Goal: Information Seeking & Learning: Learn about a topic

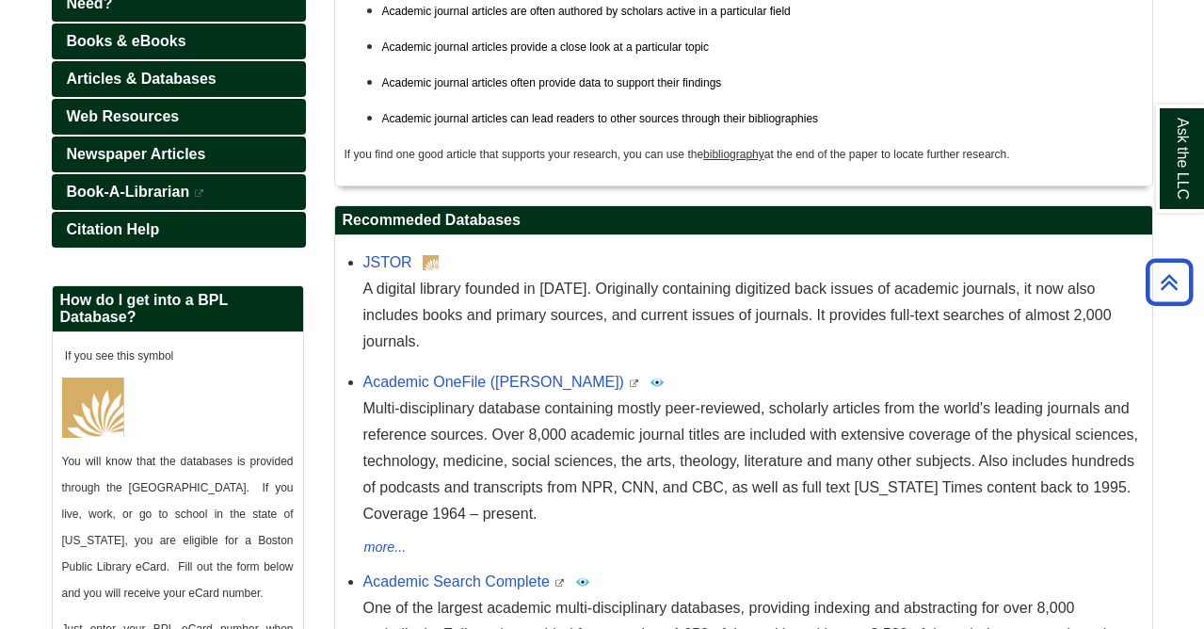
scroll to position [345, 0]
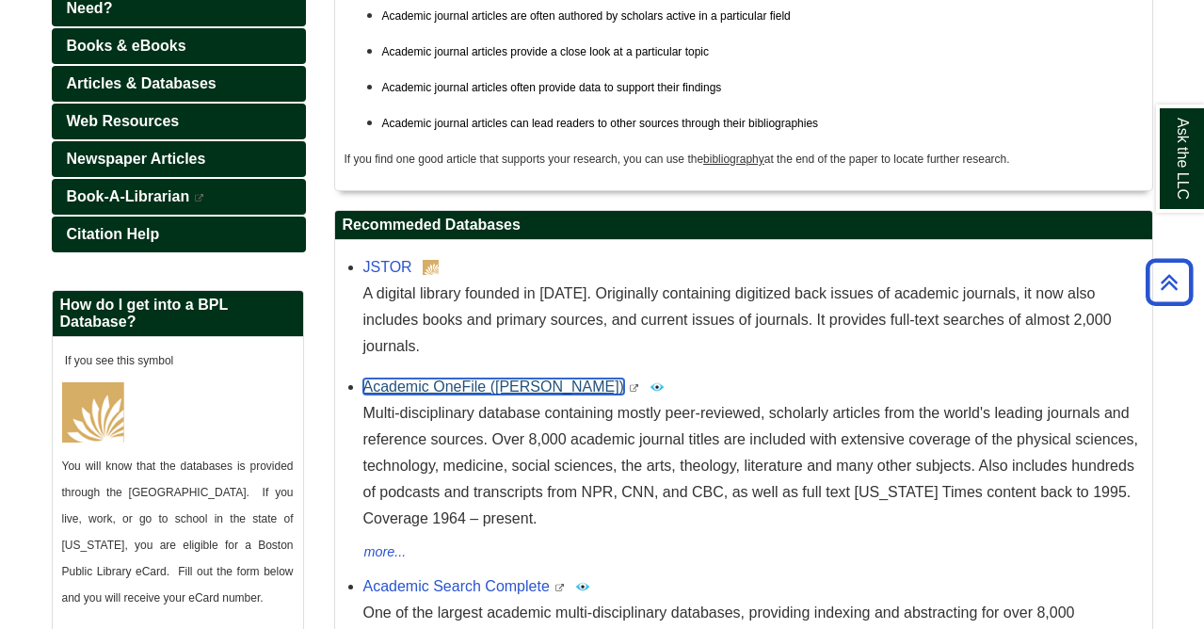
click at [420, 379] on link "Academic OneFile (Gale)" at bounding box center [493, 387] width 261 height 16
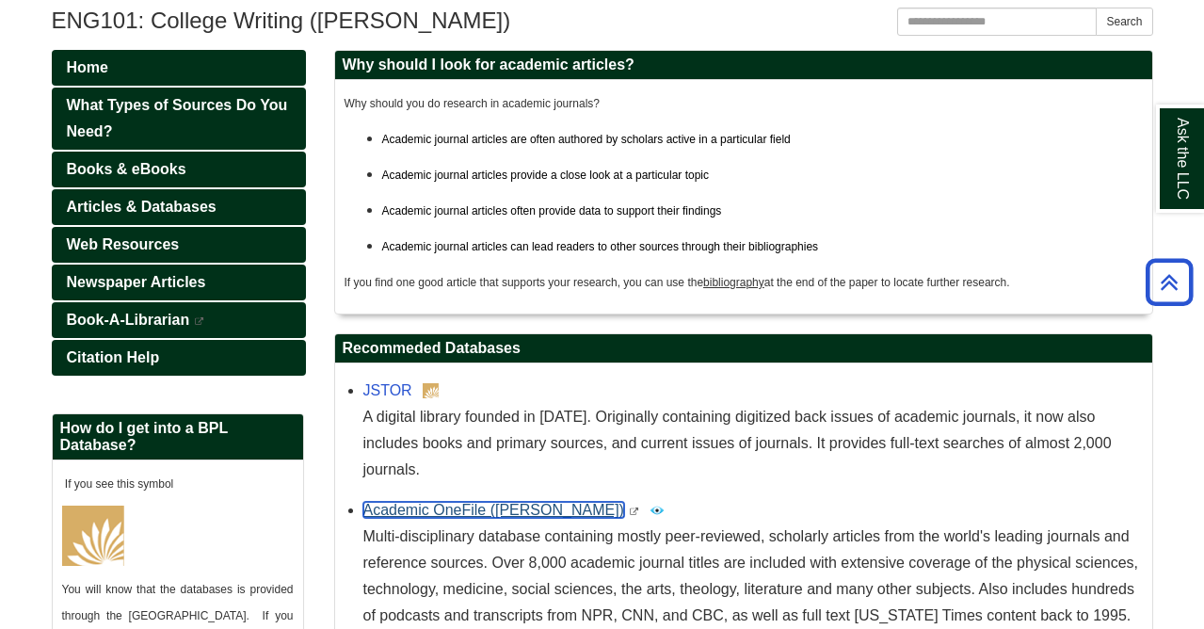
scroll to position [213, 0]
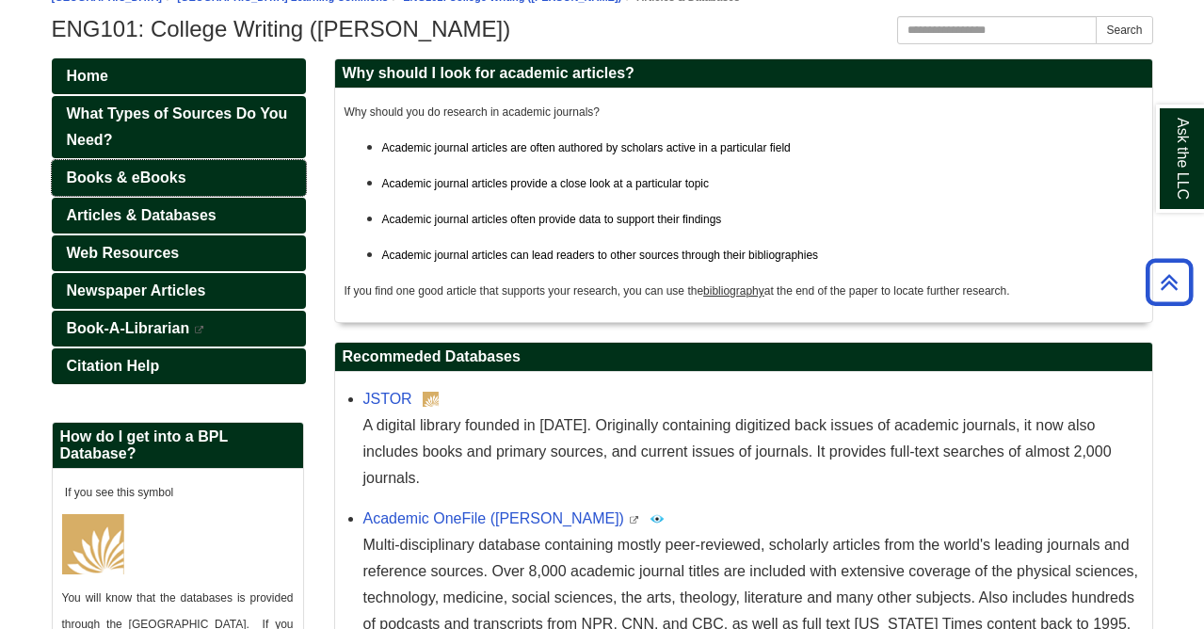
click at [153, 180] on span "Books & eBooks" at bounding box center [127, 177] width 120 height 16
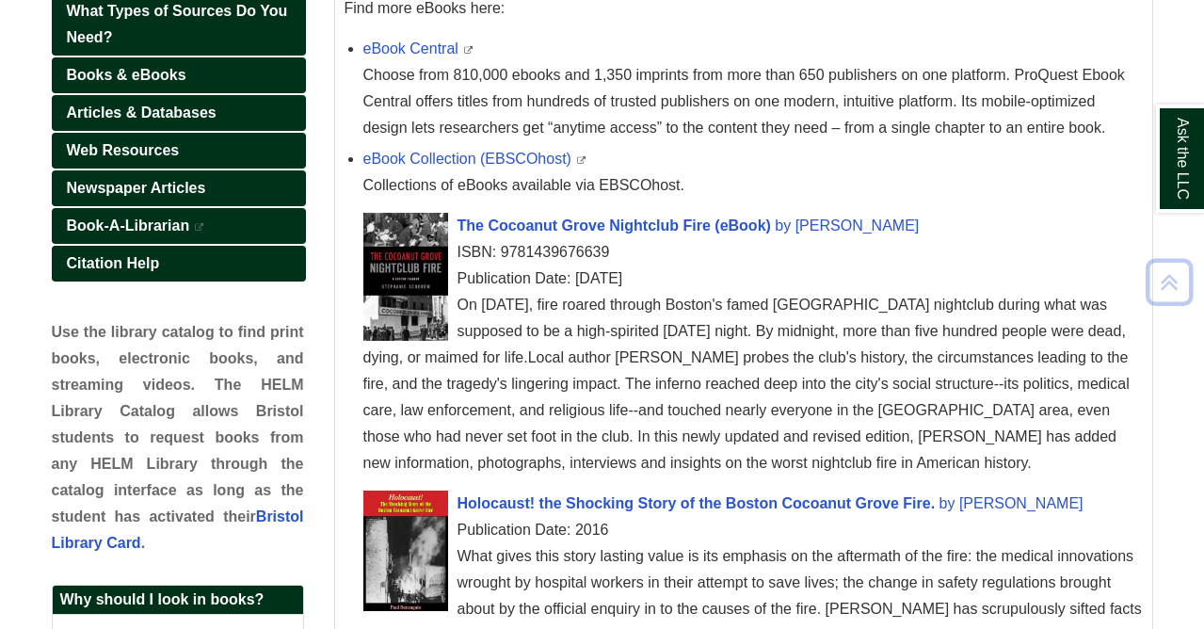
scroll to position [314, 0]
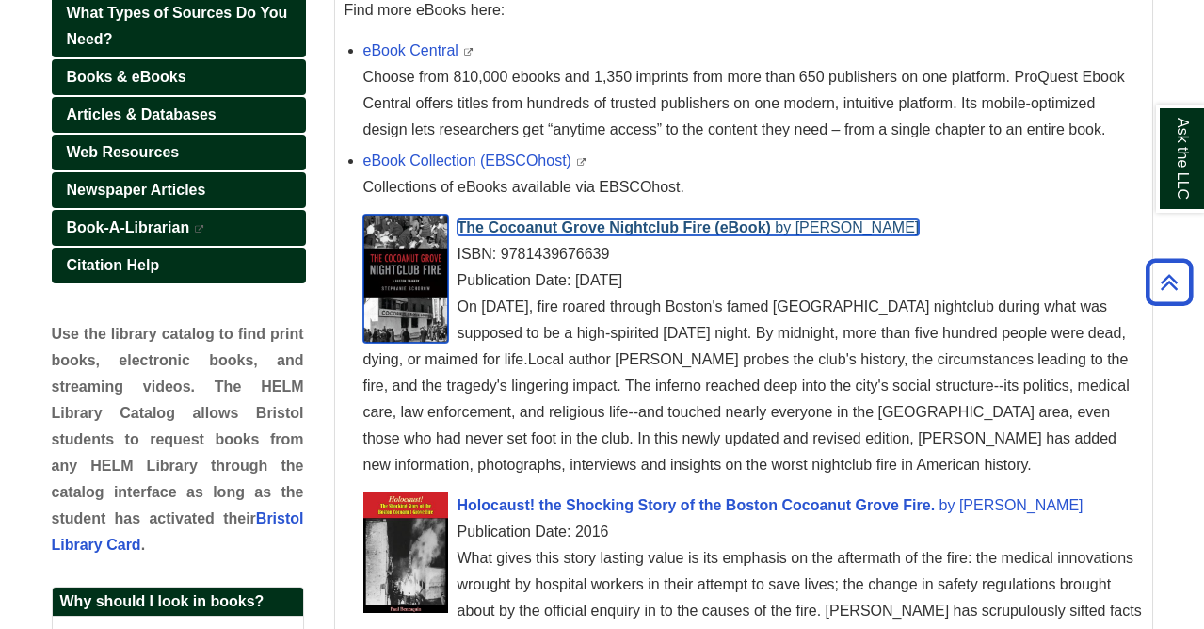
click at [581, 231] on span "The Cocoanut Grove Nightclub Fire (eBook)" at bounding box center [615, 227] width 314 height 16
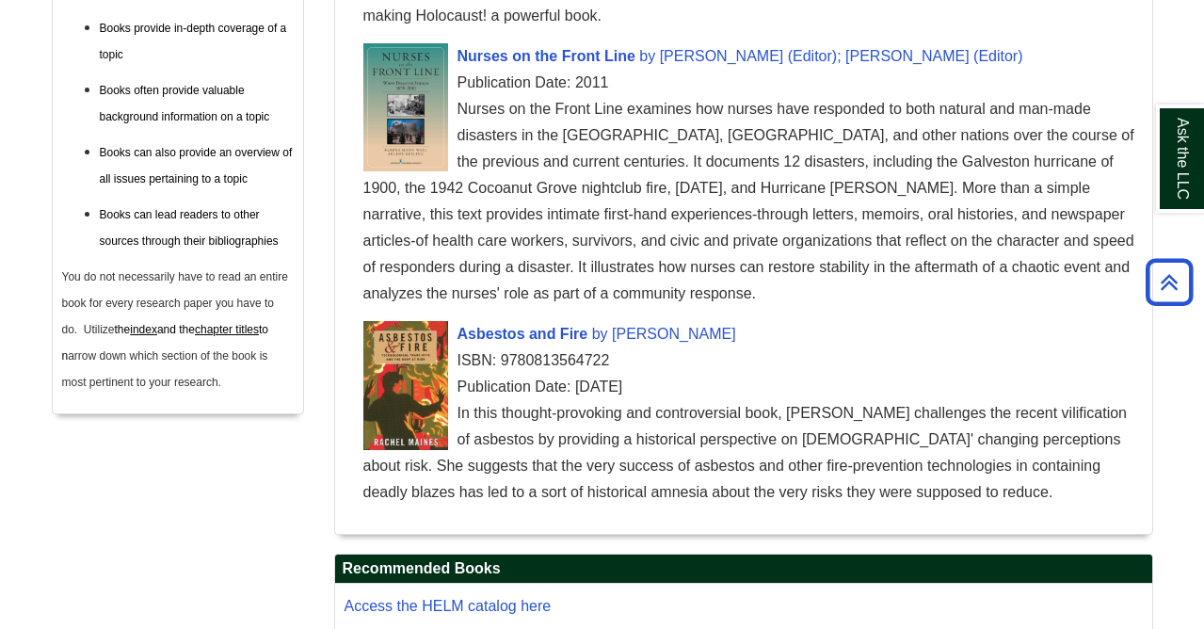
scroll to position [966, 0]
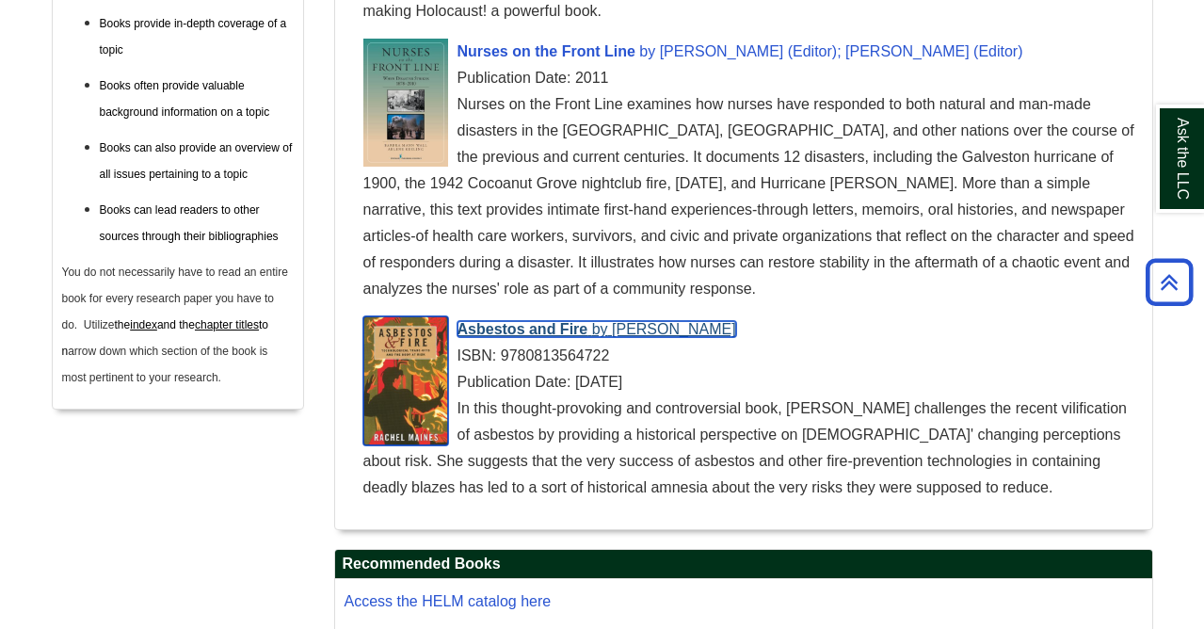
click at [556, 328] on span "Asbestos and Fire" at bounding box center [523, 329] width 131 height 16
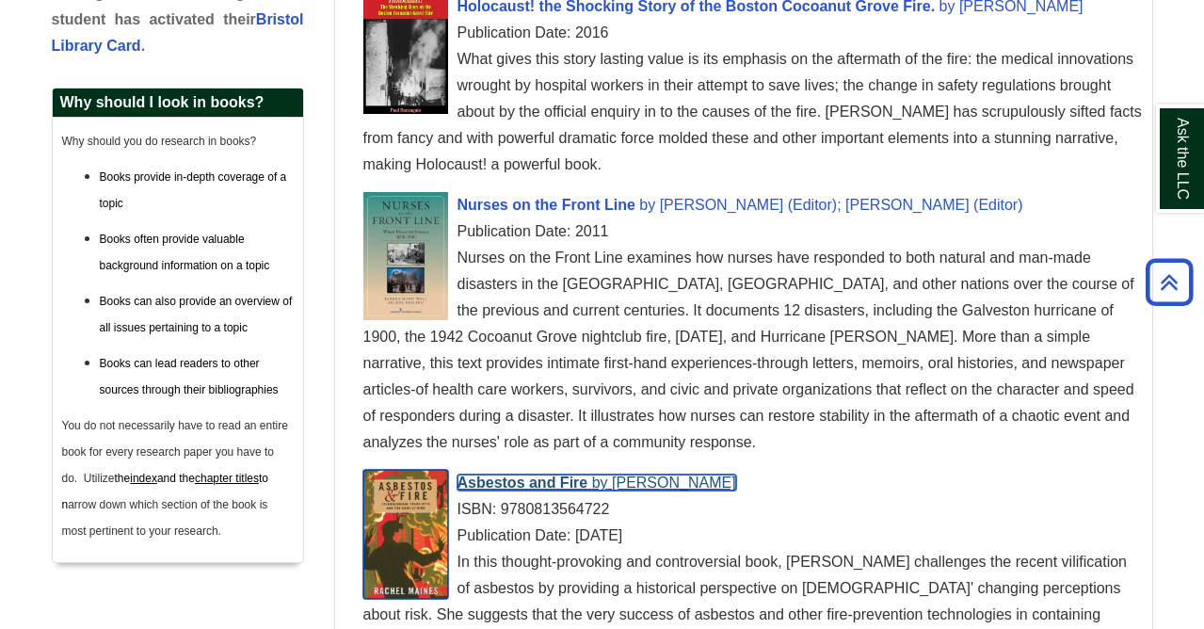
scroll to position [812, 0]
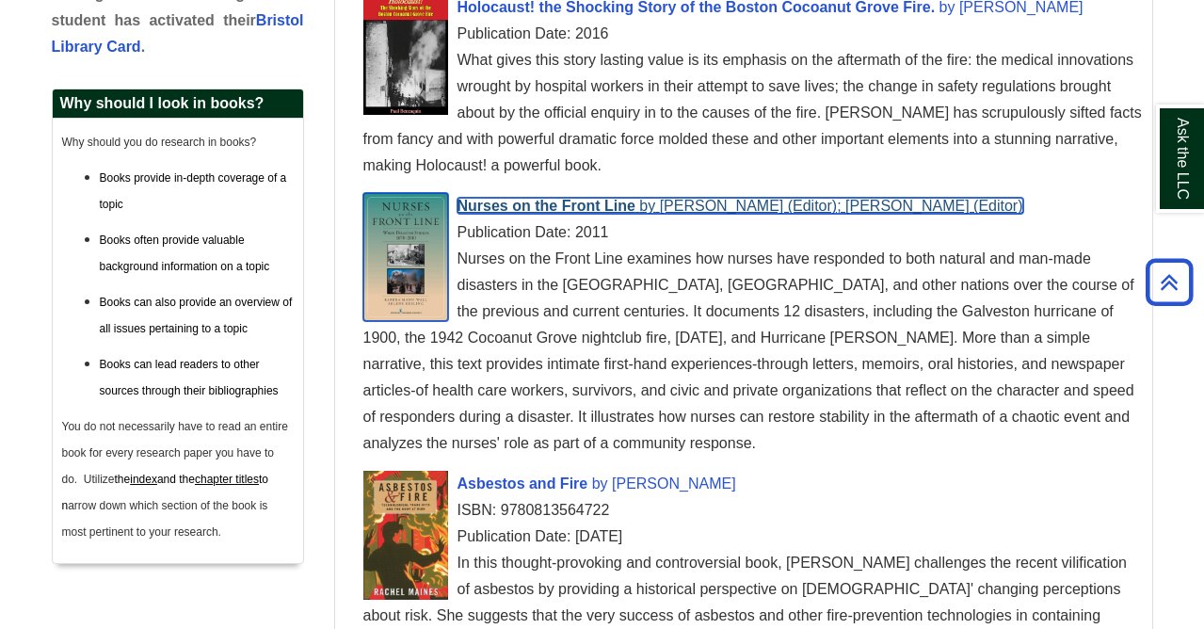
click at [579, 210] on span "Nurses on the Front Line" at bounding box center [547, 206] width 178 height 16
